Goal: Navigation & Orientation: Find specific page/section

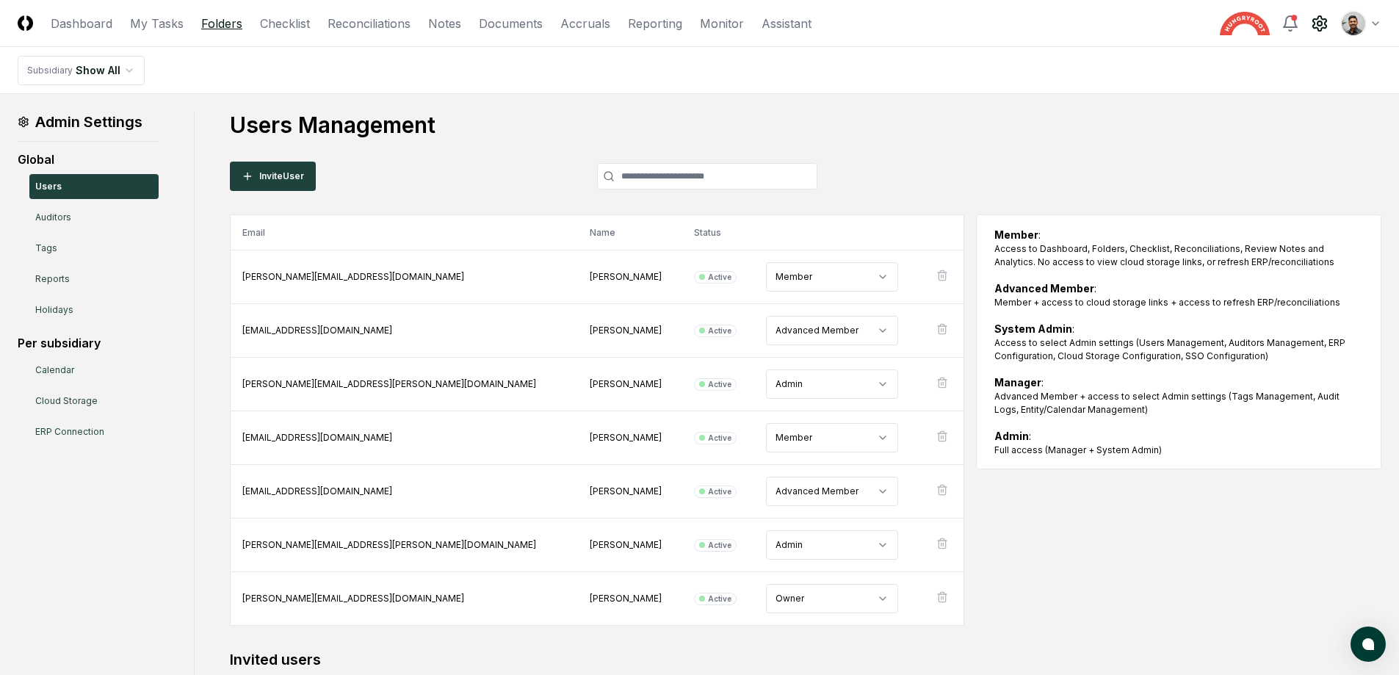
click at [208, 26] on link "Folders" at bounding box center [221, 24] width 41 height 18
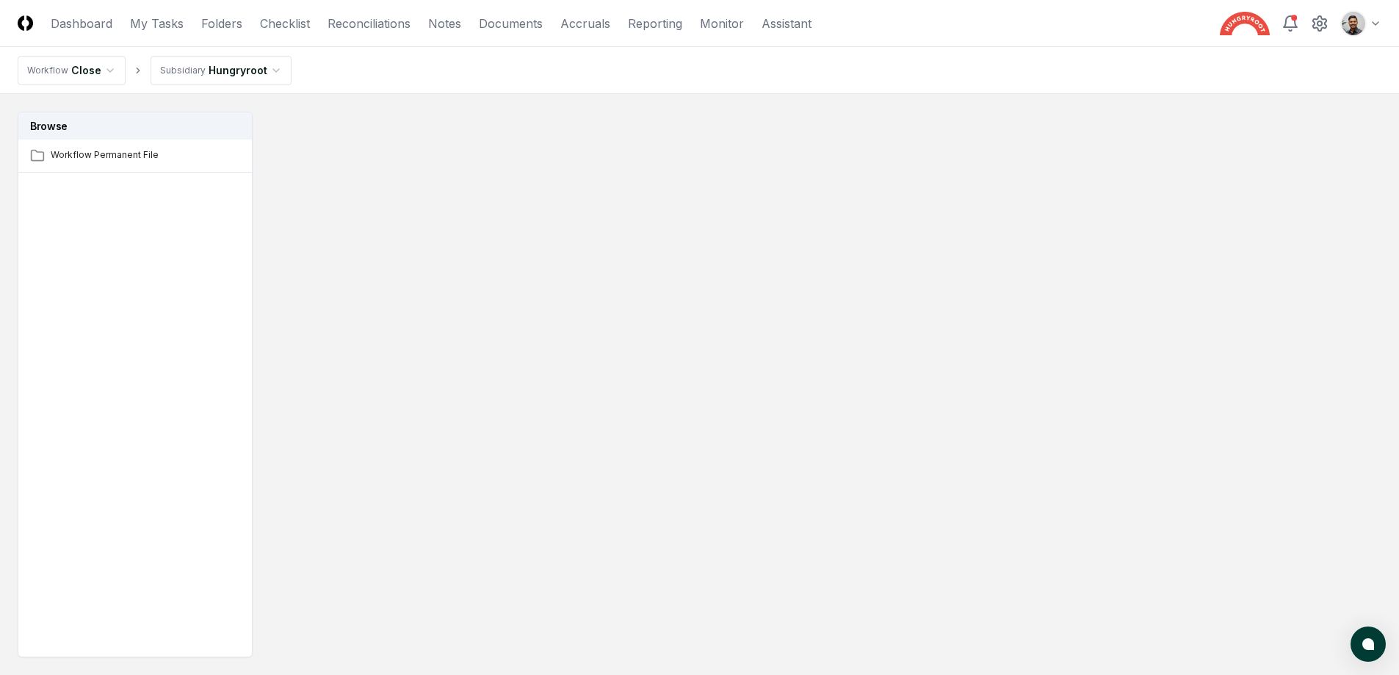
click at [266, 75] on html "CloseCore Dashboard My Tasks Folders Checklist Reconciliations Notes Documents …" at bounding box center [699, 380] width 1399 height 761
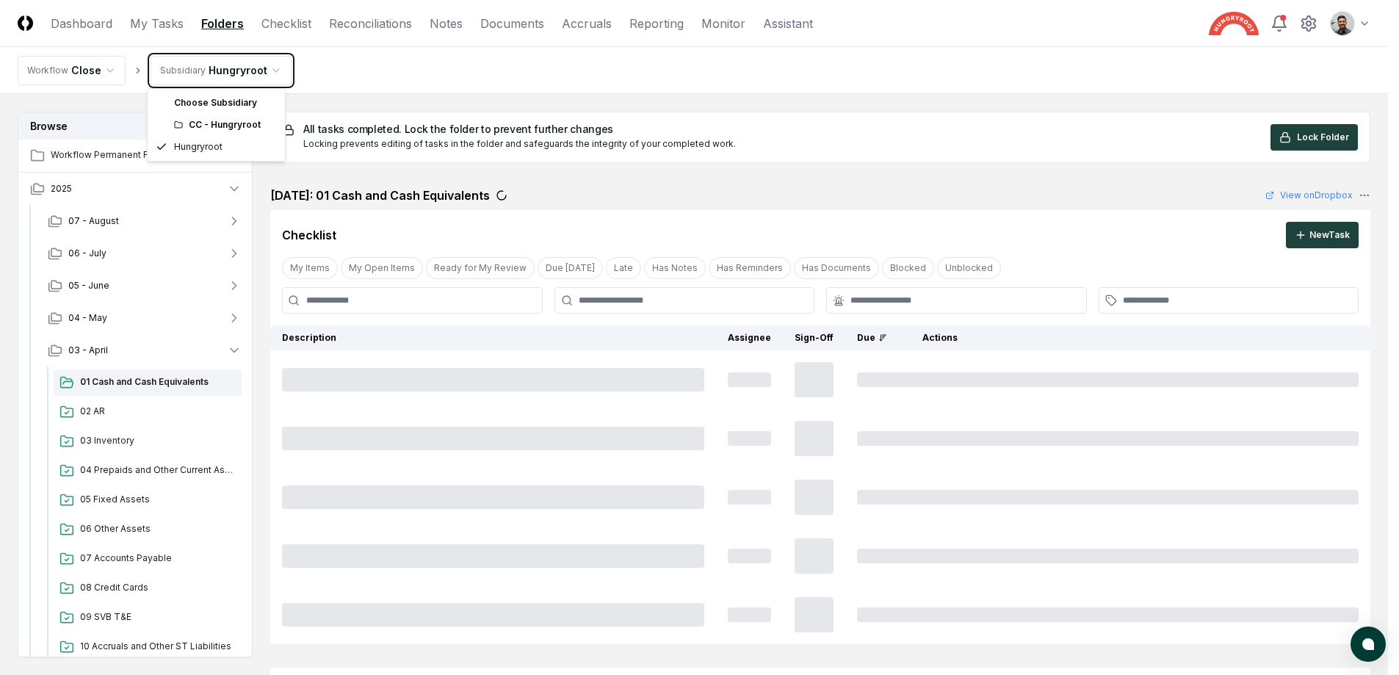
drag, startPoint x: 1337, startPoint y: 52, endPoint x: 1353, endPoint y: 45, distance: 17.7
click at [1337, 54] on html "CloseCore Dashboard My Tasks Folders Checklist Reconciliations Notes Documents …" at bounding box center [699, 652] width 1399 height 1304
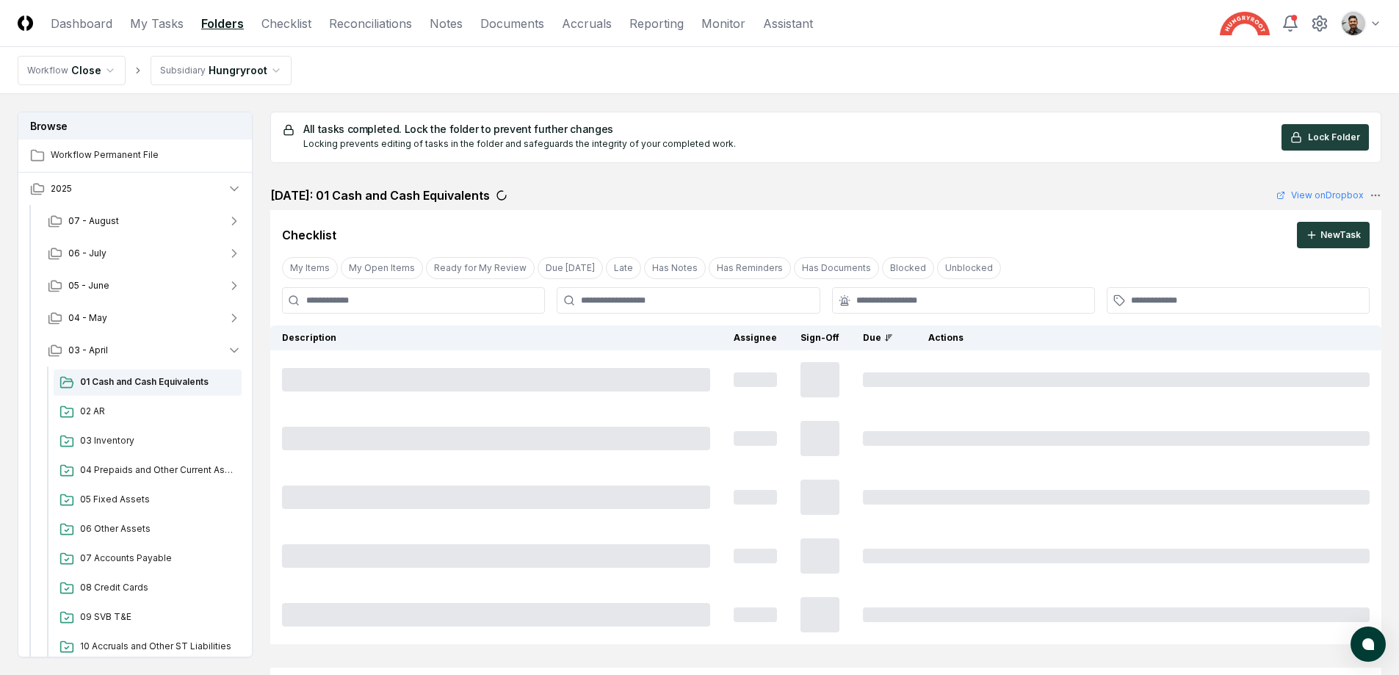
click at [1384, 26] on header "CloseCore Dashboard My Tasks Folders Checklist Reconciliations Notes Documents …" at bounding box center [699, 23] width 1399 height 47
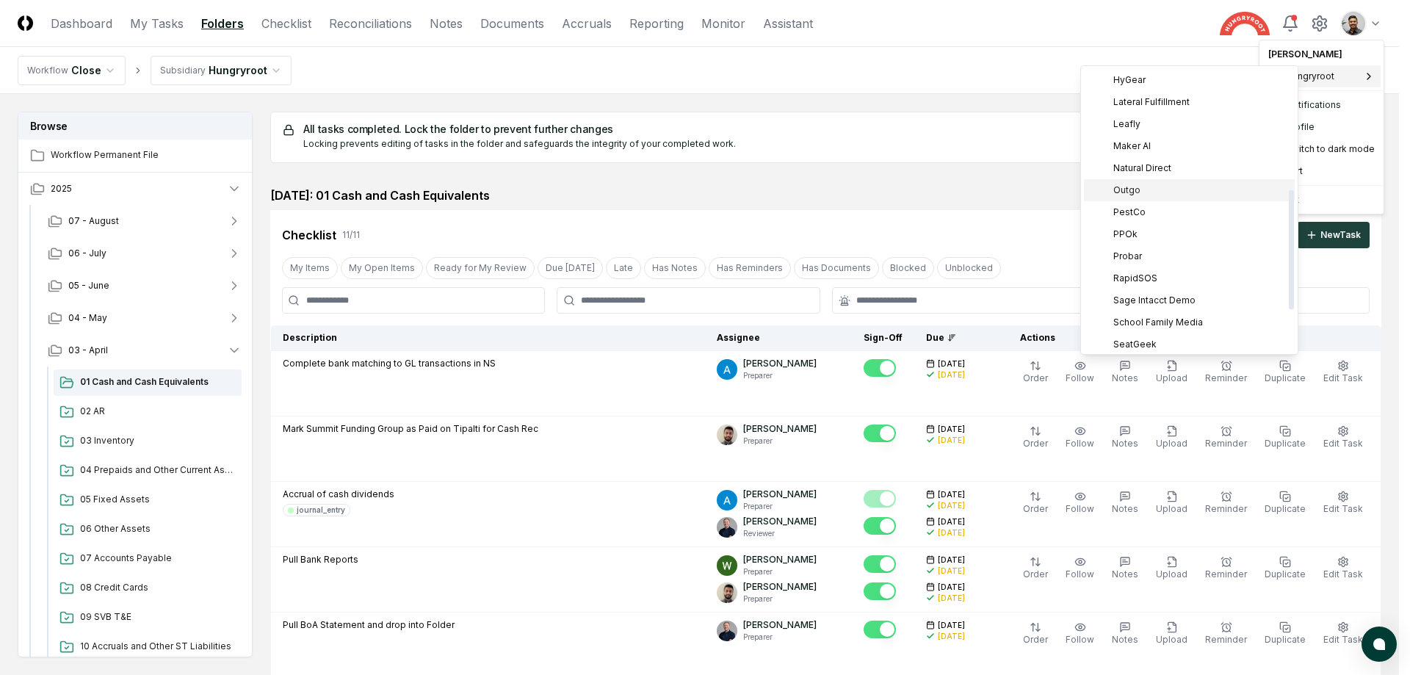
scroll to position [272, 0]
click at [1170, 132] on div "Leafly" at bounding box center [1189, 138] width 211 height 22
